Goal: Information Seeking & Learning: Learn about a topic

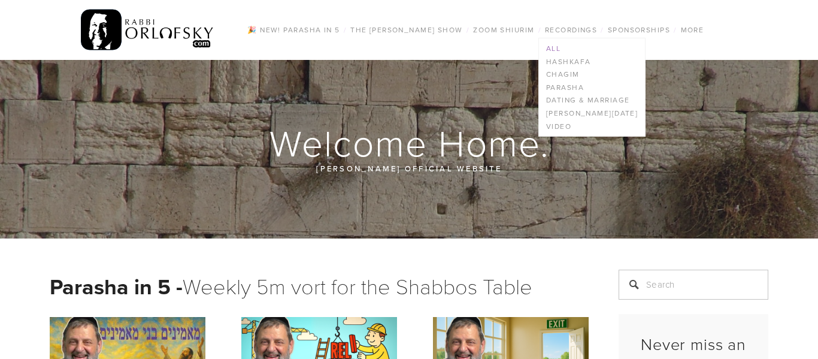
click at [550, 52] on link "All" at bounding box center [592, 48] width 106 height 13
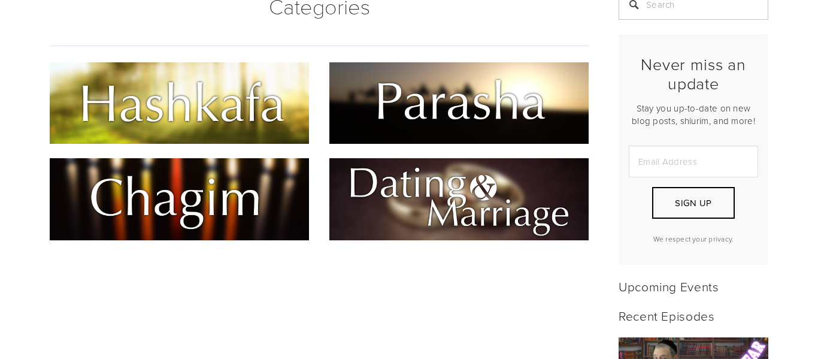
scroll to position [265, 0]
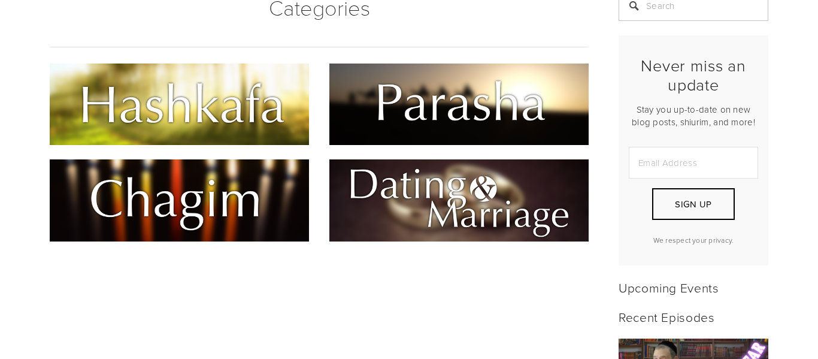
click at [235, 120] on img at bounding box center [179, 103] width 259 height 81
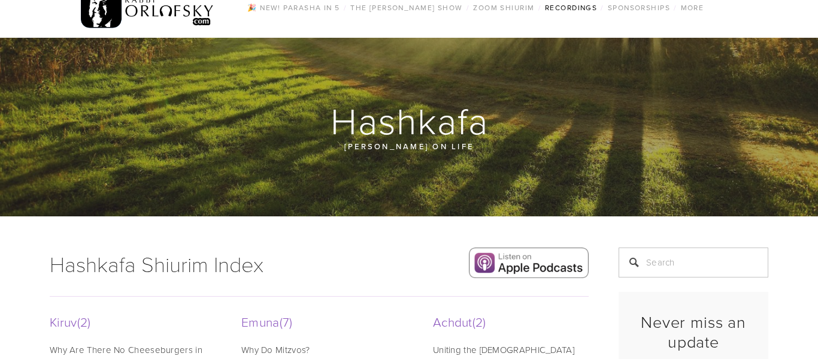
scroll to position [1, 0]
